Goal: Task Accomplishment & Management: Use online tool/utility

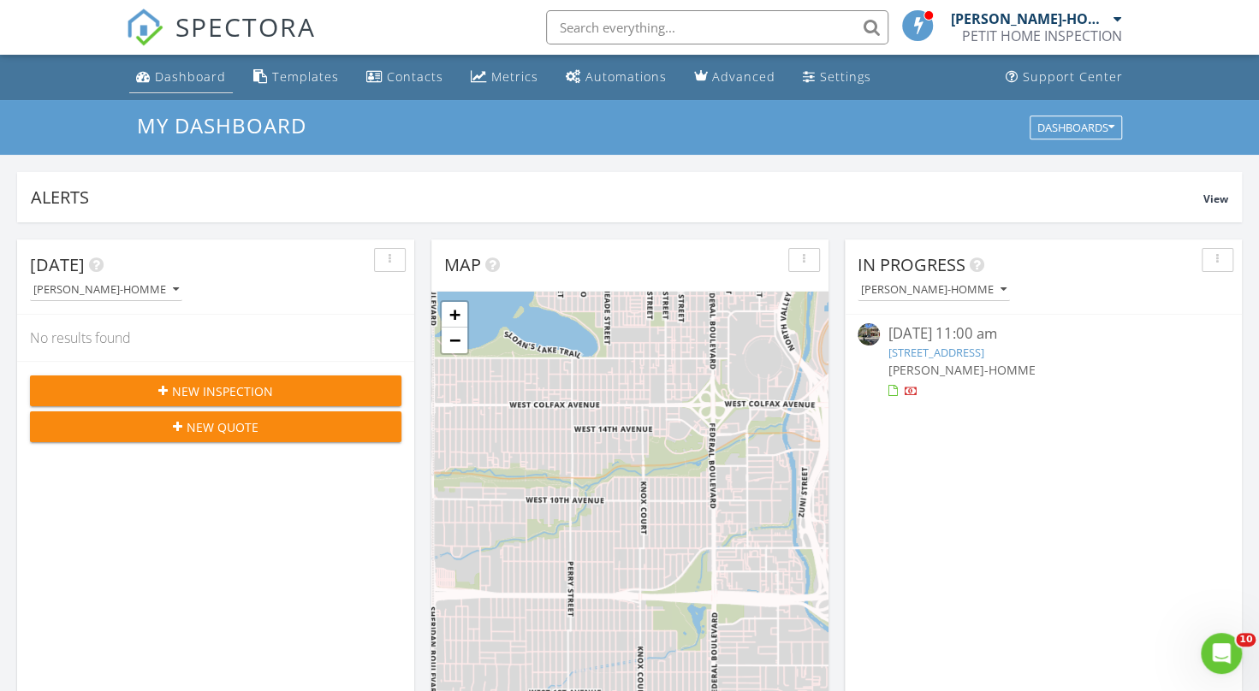
click at [173, 81] on div "Dashboard" at bounding box center [190, 76] width 71 height 16
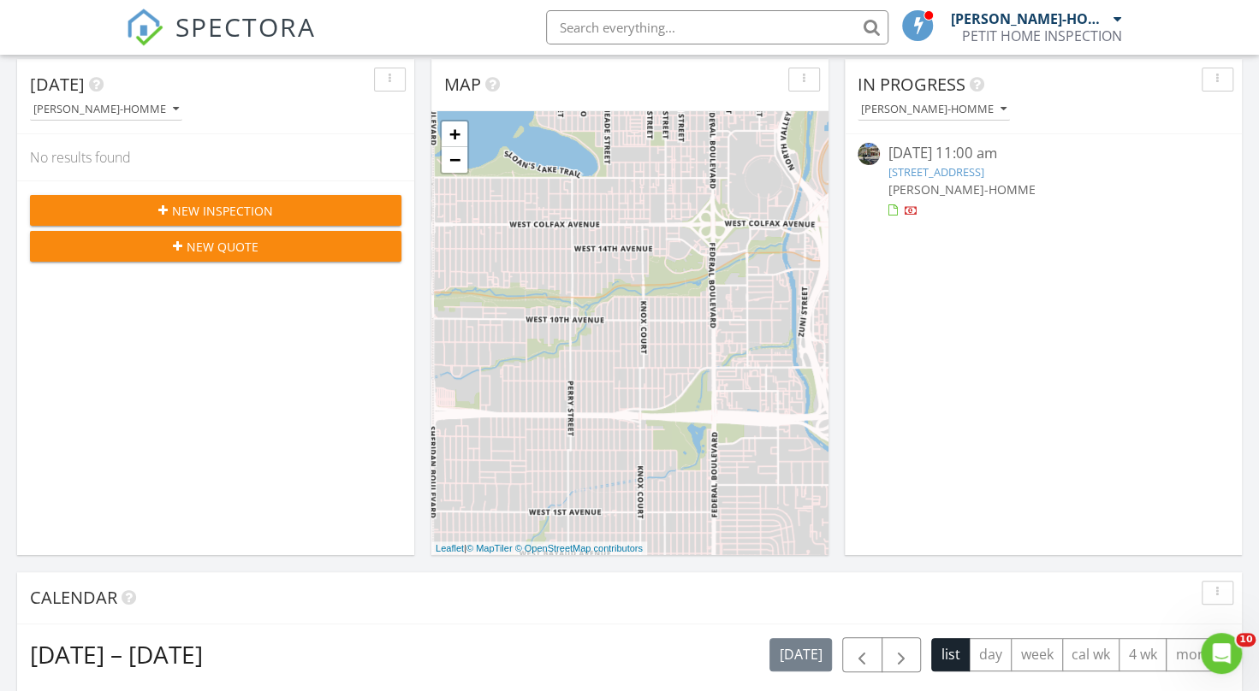
scroll to position [182, 0]
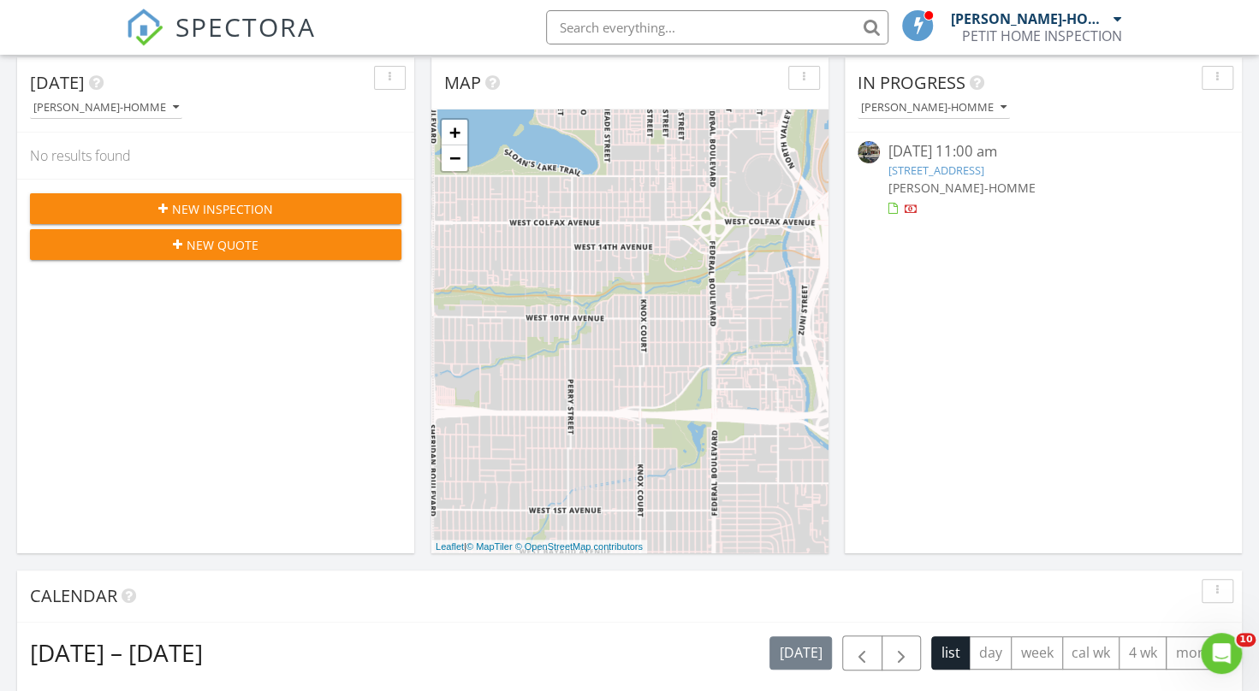
click at [938, 165] on link "671 NW 42nd Ave, Plantation, FL 33317" at bounding box center [936, 170] width 96 height 15
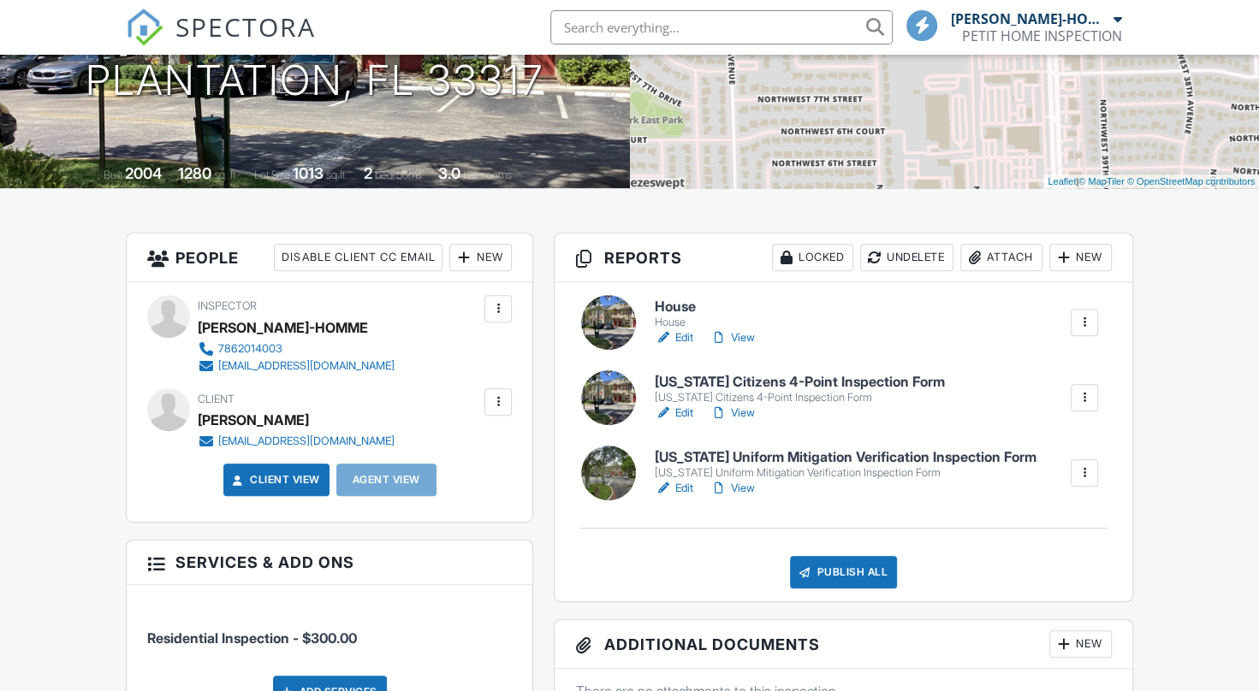
scroll to position [270, 0]
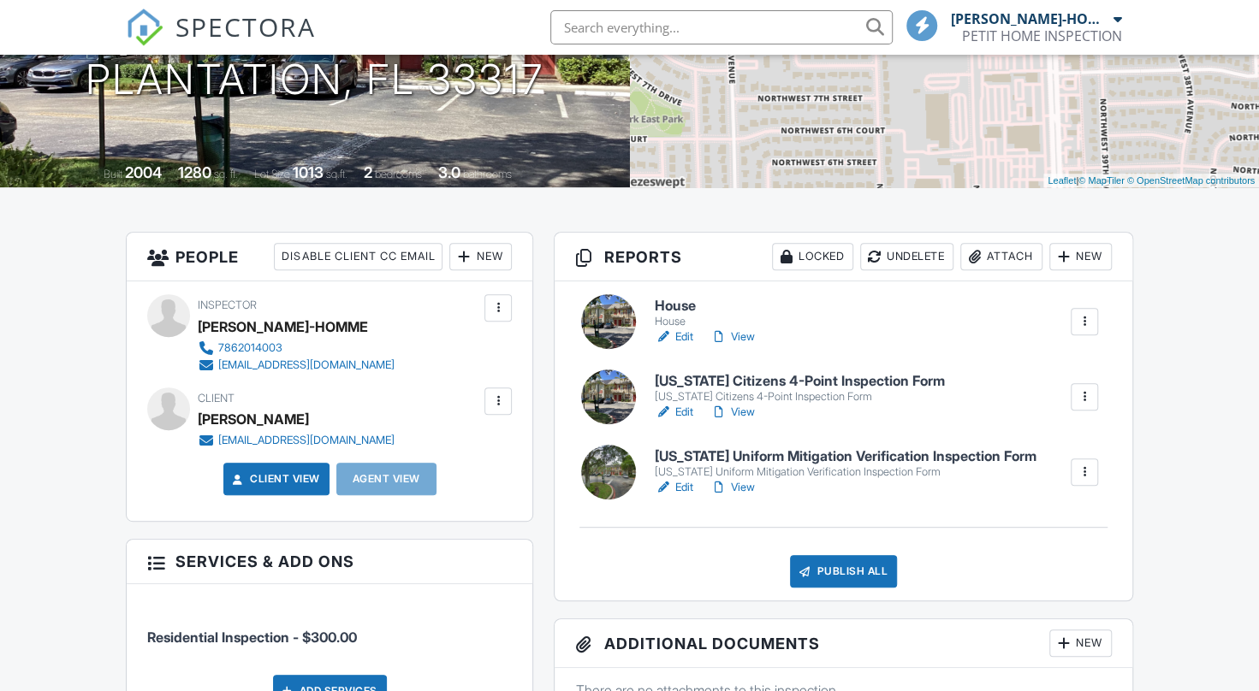
click at [750, 454] on h6 "[US_STATE] Uniform Mitigation Verification Inspection Form" at bounding box center [846, 456] width 382 height 15
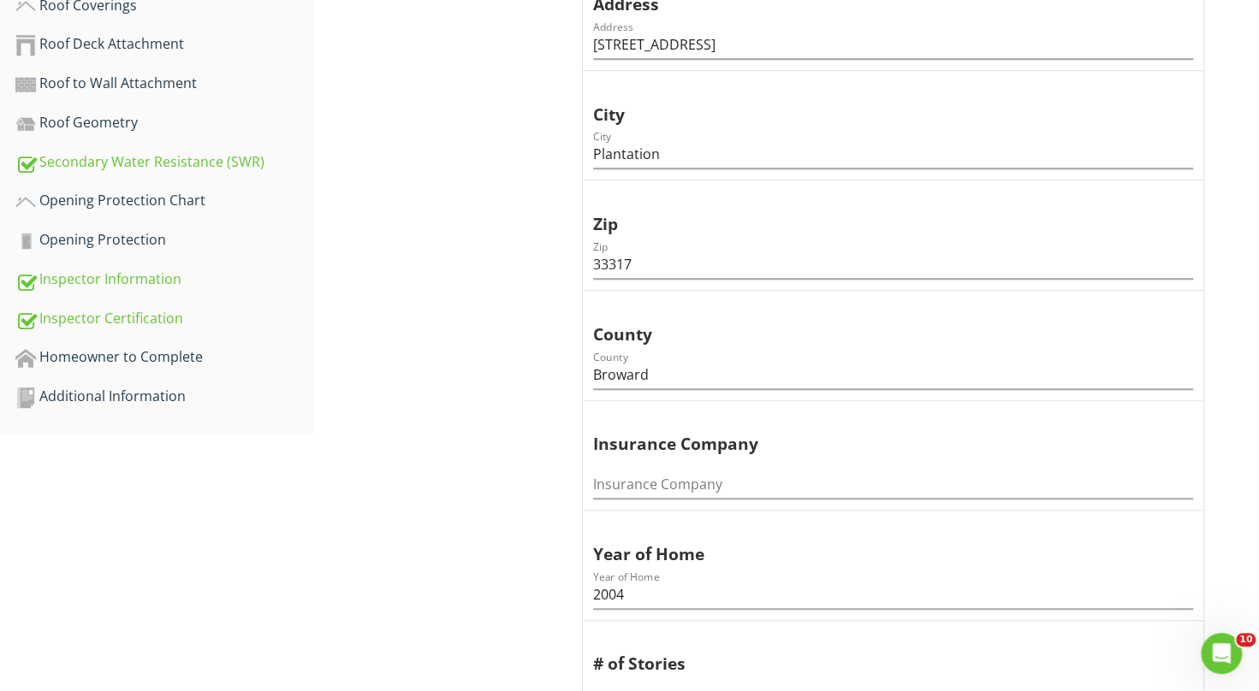
scroll to position [668, 0]
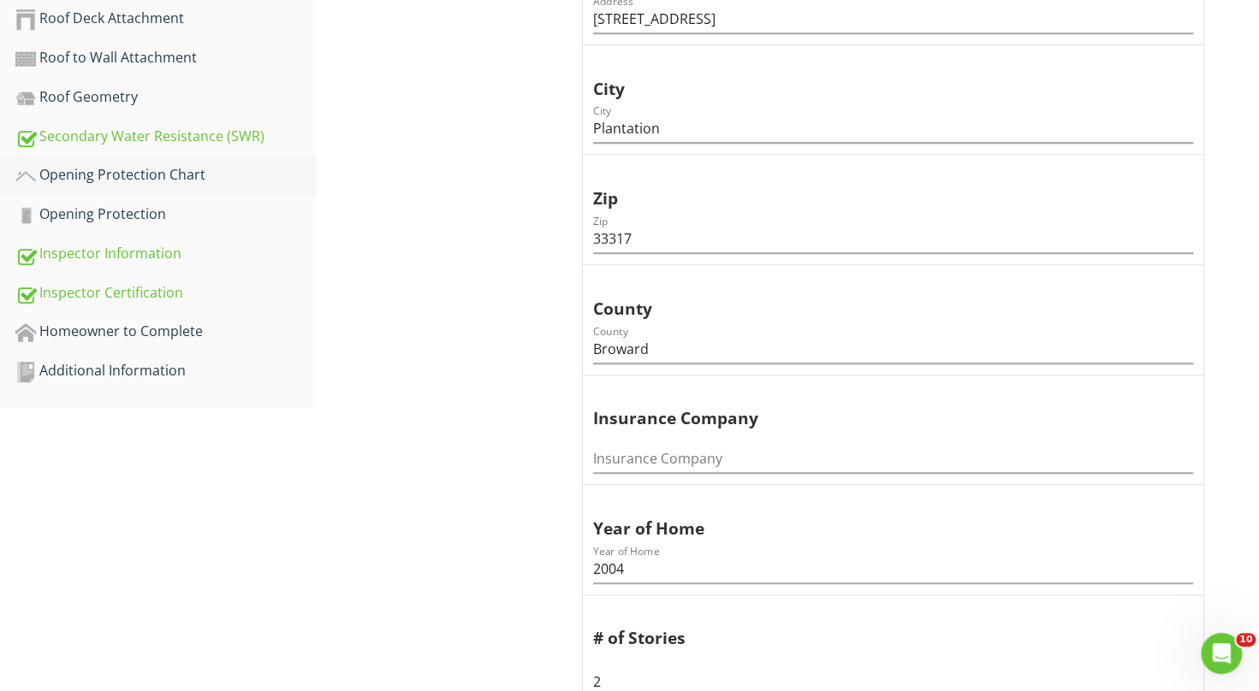
click at [117, 175] on div "Opening Protection Chart" at bounding box center [165, 175] width 300 height 22
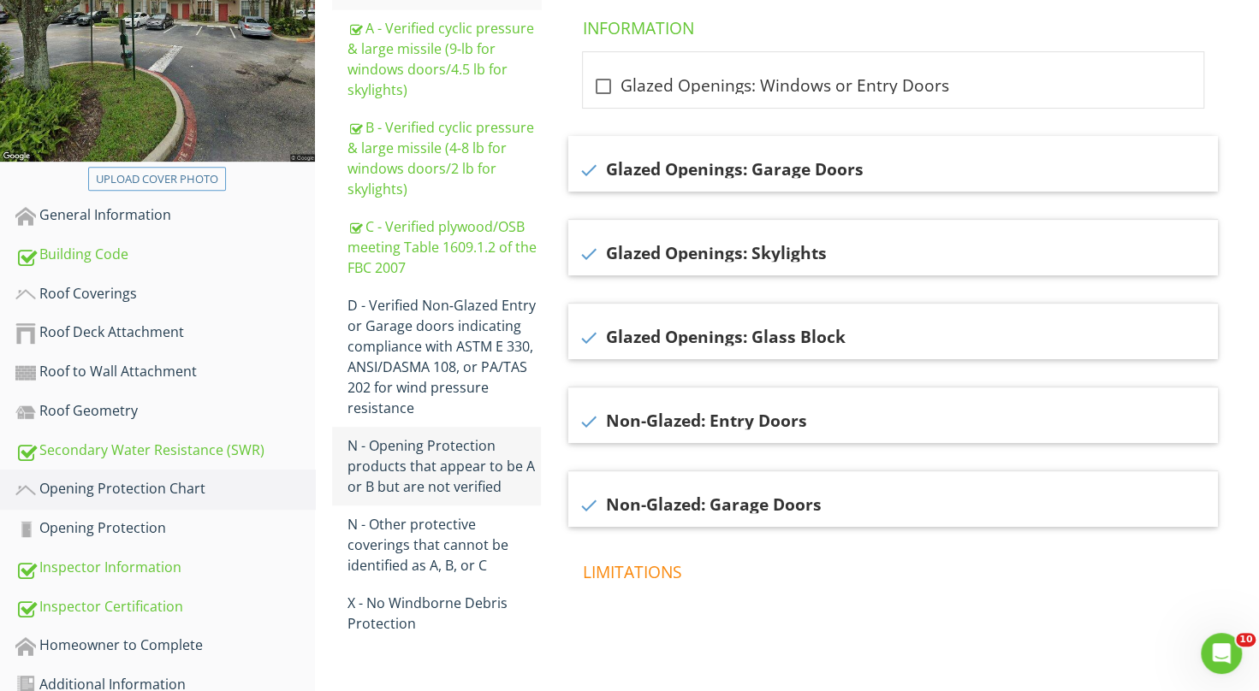
scroll to position [384, 0]
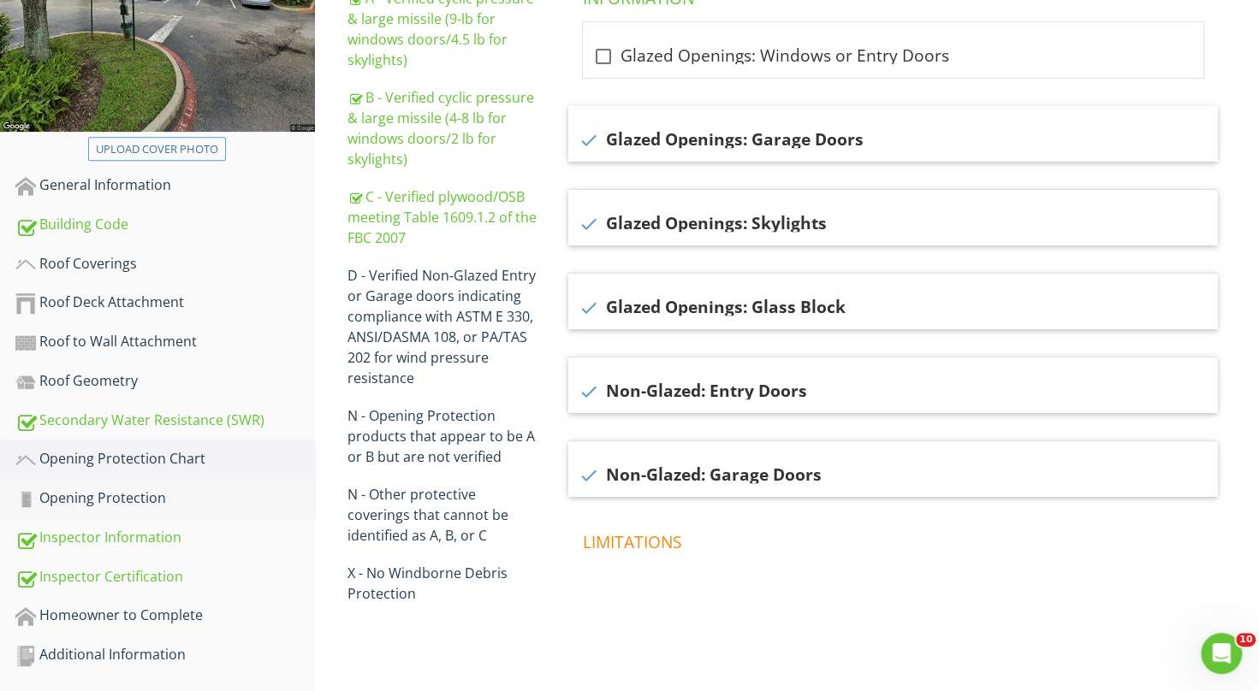
click at [89, 495] on div "Opening Protection" at bounding box center [165, 499] width 300 height 22
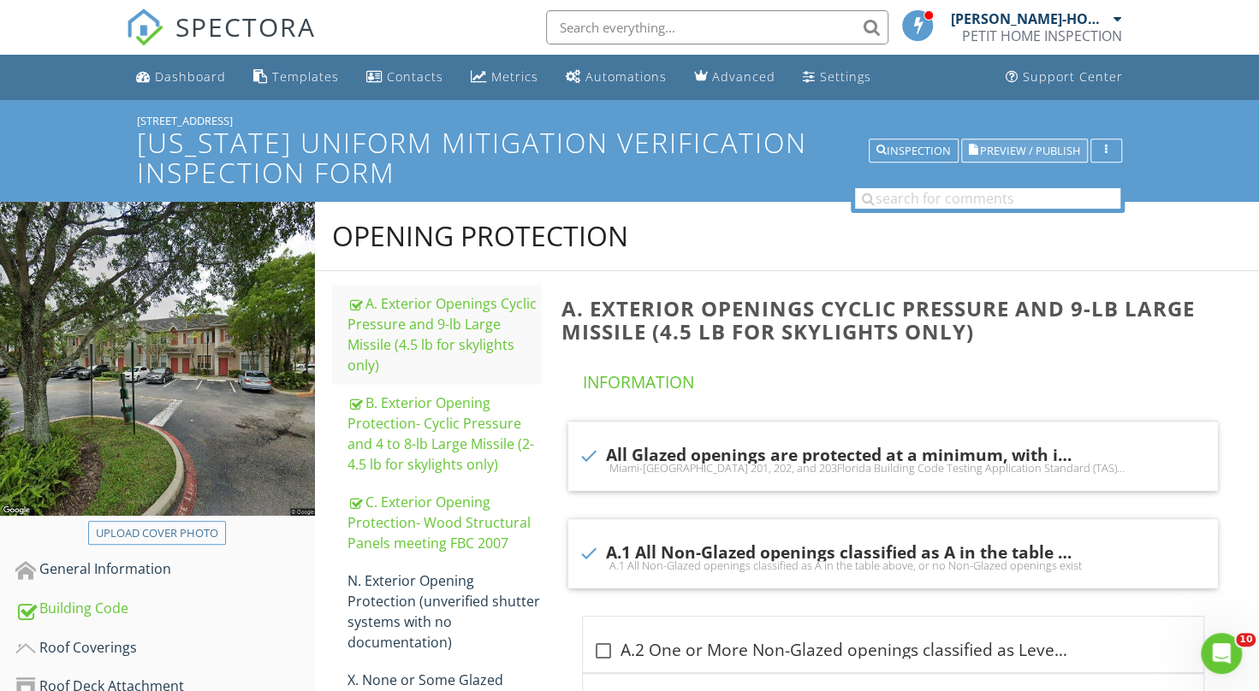
click at [994, 147] on span "Preview / Publish" at bounding box center [1030, 150] width 100 height 11
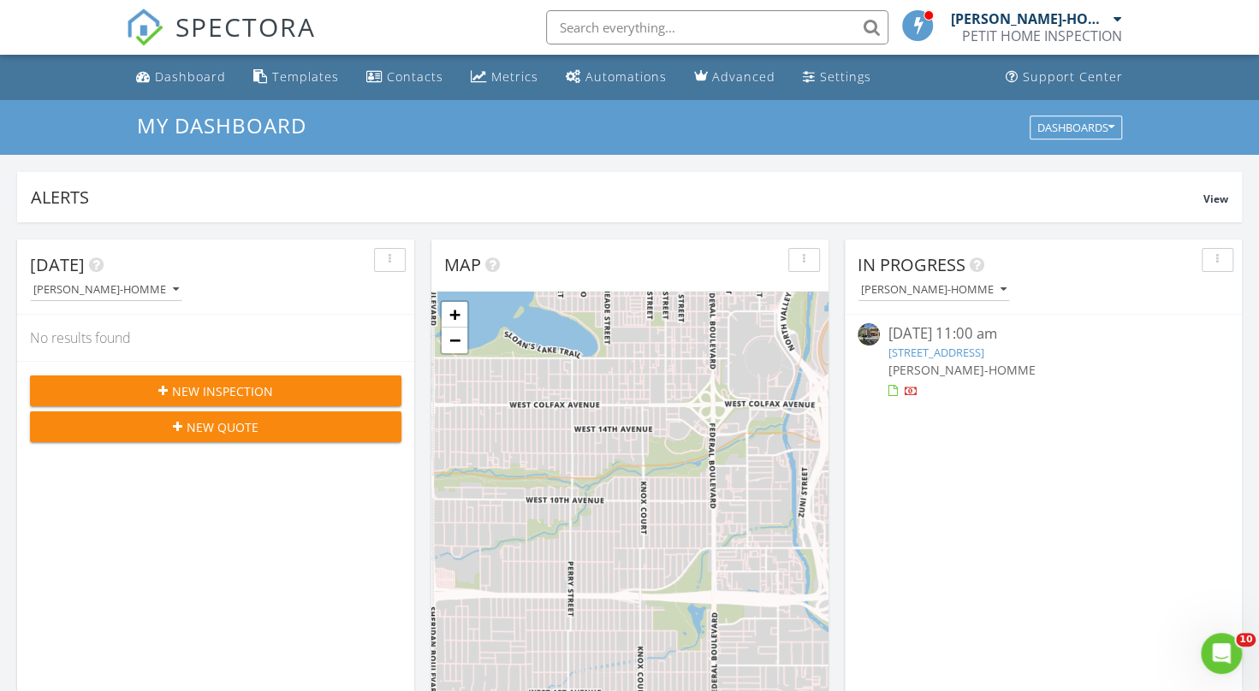
click at [973, 349] on link "671 NW 42nd Ave, Plantation, FL 33317" at bounding box center [936, 352] width 96 height 15
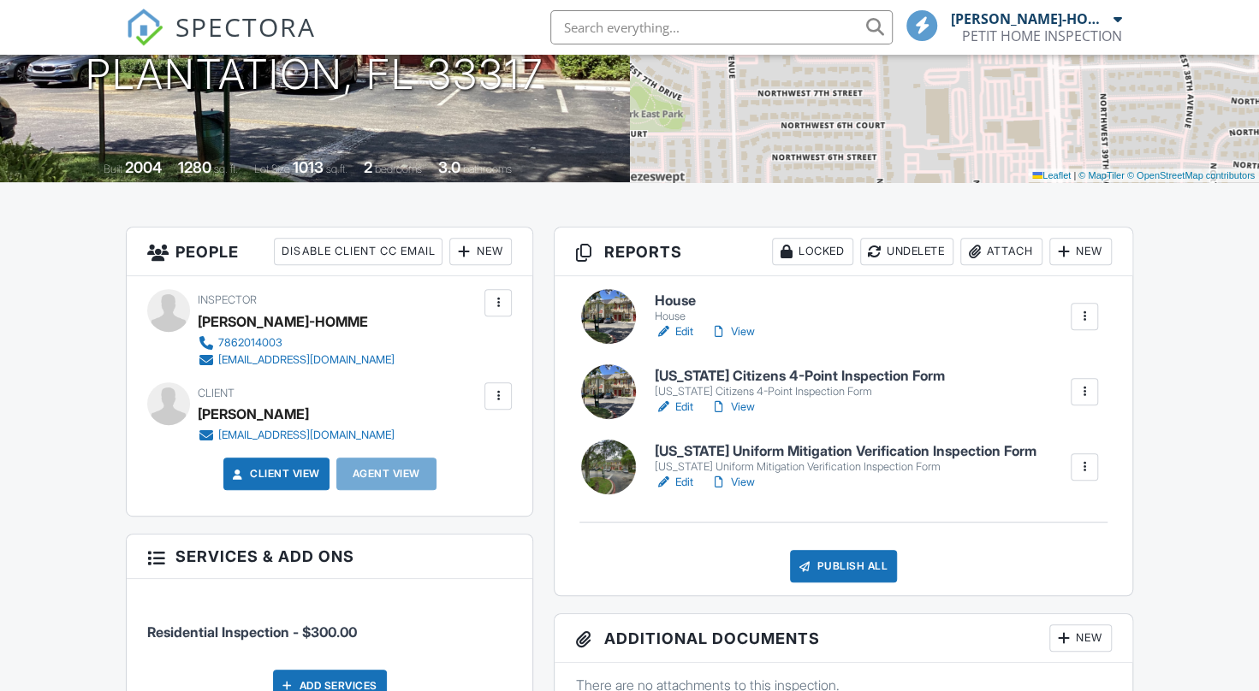
scroll to position [278, 0]
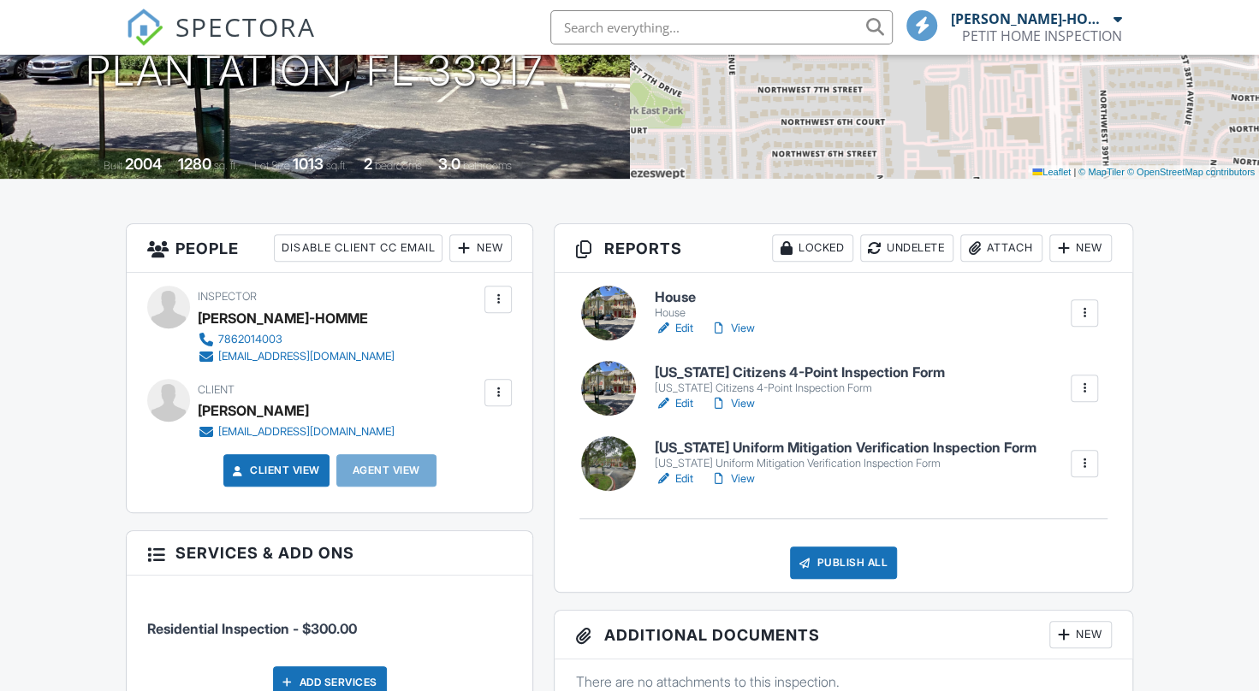
click at [1082, 466] on div at bounding box center [1084, 463] width 17 height 17
click at [751, 479] on link "View" at bounding box center [732, 479] width 44 height 17
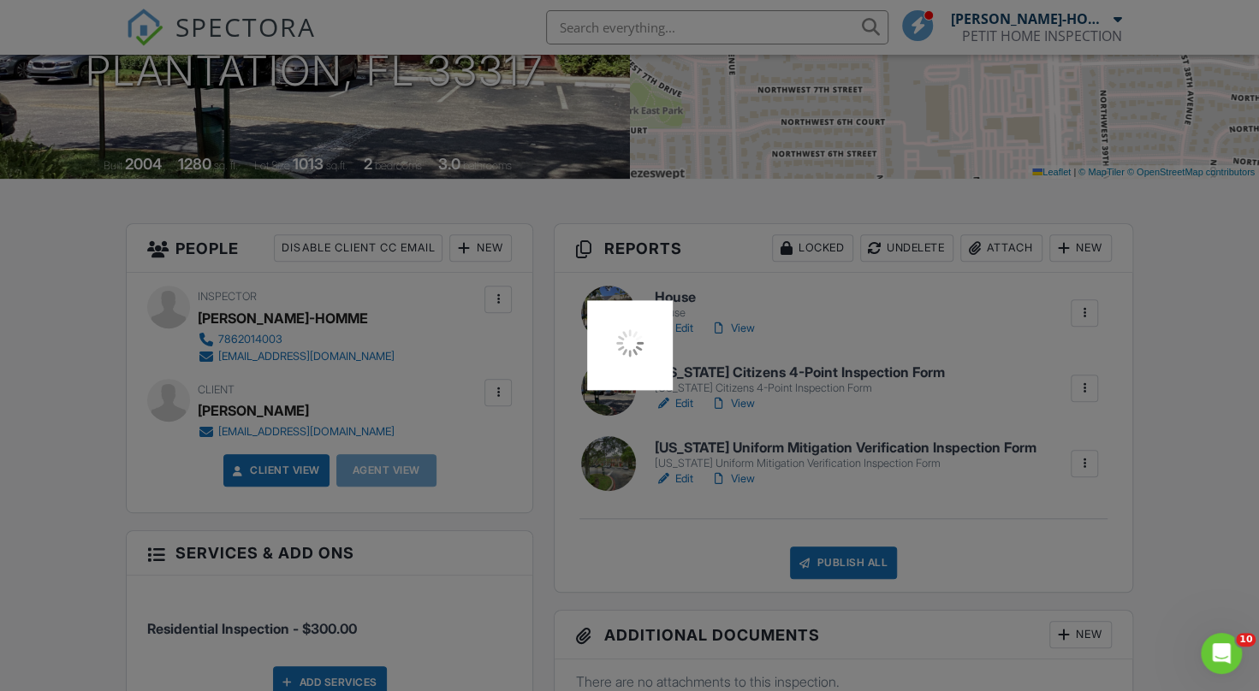
scroll to position [0, 0]
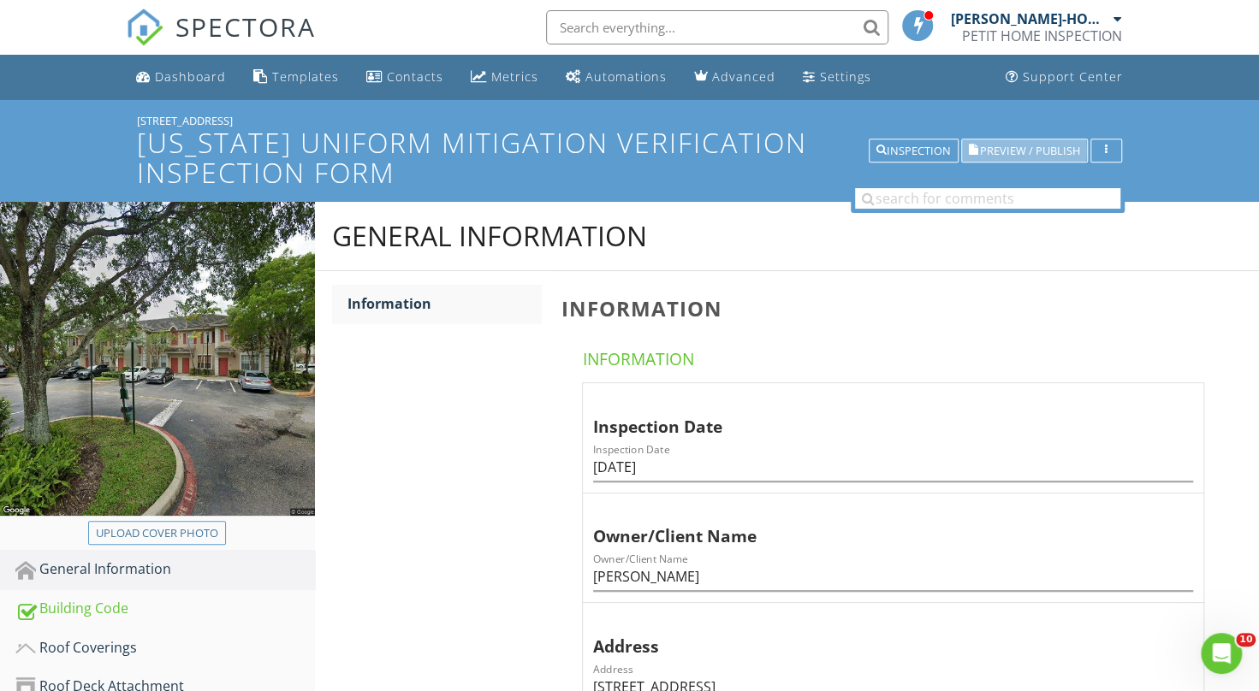
click at [1041, 145] on span "Preview / Publish" at bounding box center [1030, 150] width 100 height 11
